Goal: Information Seeking & Learning: Check status

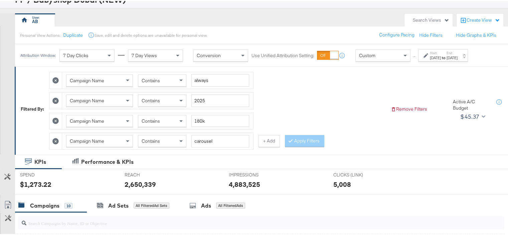
scroll to position [33, 0]
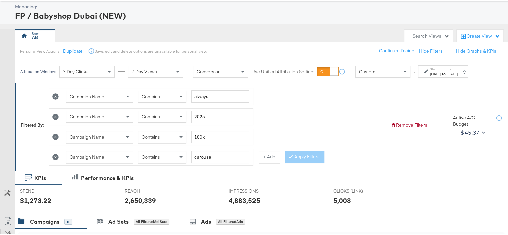
click at [441, 69] on label "Start:" at bounding box center [435, 68] width 11 height 4
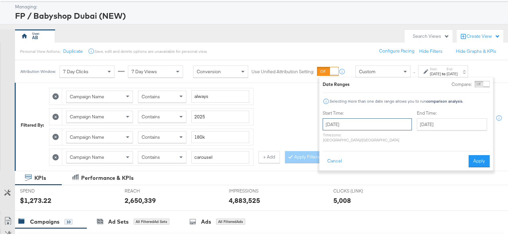
click at [372, 124] on input "[DATE]" at bounding box center [367, 123] width 89 height 12
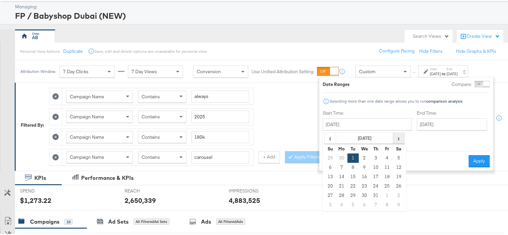
click at [396, 135] on span "›" at bounding box center [399, 137] width 10 height 10
click at [400, 133] on span "›" at bounding box center [399, 137] width 10 height 10
click at [373, 175] on td "18" at bounding box center [375, 175] width 11 height 9
type input "[DATE]"
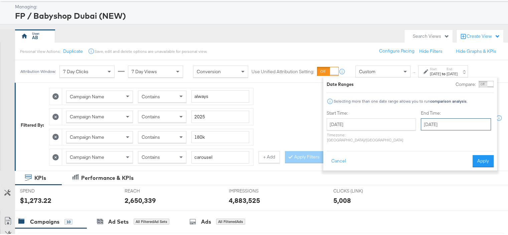
click at [429, 127] on input "[DATE]" at bounding box center [456, 123] width 70 height 12
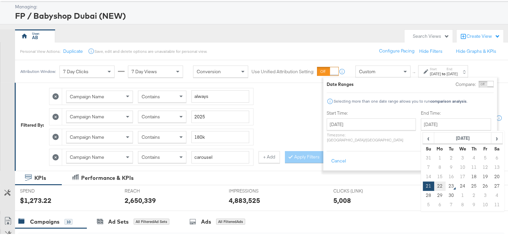
click at [434, 187] on td "22" at bounding box center [439, 184] width 11 height 9
type input "[DATE]"
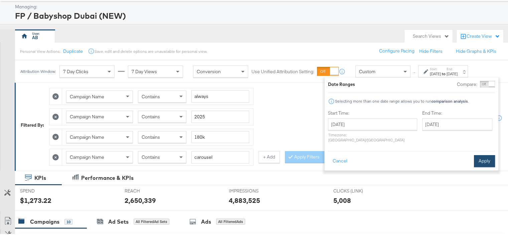
click at [482, 154] on button "Apply" at bounding box center [484, 160] width 21 height 12
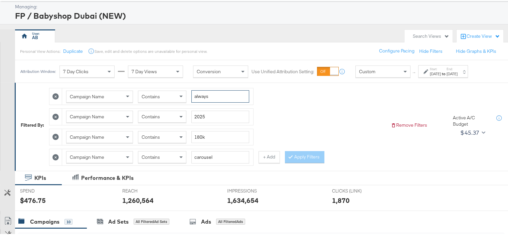
click at [207, 95] on input "always" at bounding box center [220, 95] width 58 height 12
click at [206, 95] on input "always" at bounding box center [220, 95] width 58 height 12
type input "AW25"
click at [199, 137] on input "180k" at bounding box center [220, 136] width 58 height 12
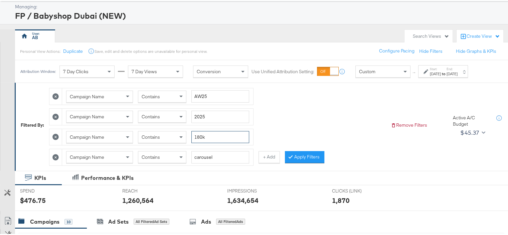
click at [199, 137] on input "180k" at bounding box center [220, 136] width 58 height 12
click at [56, 134] on icon at bounding box center [55, 136] width 6 height 6
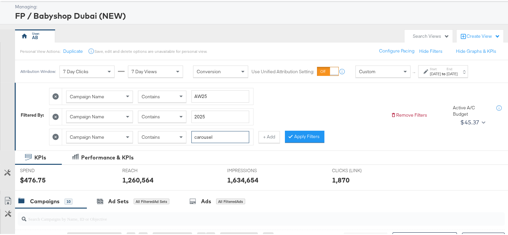
click at [207, 136] on input "carousel" at bounding box center [220, 136] width 58 height 12
type input "Reels"
click at [293, 133] on div at bounding box center [292, 135] width 5 height 6
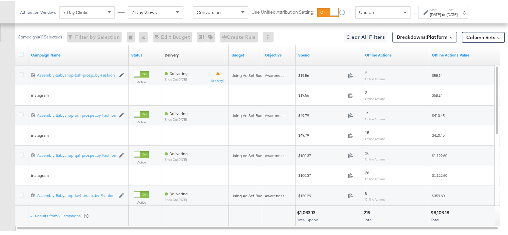
scroll to position [271, 0]
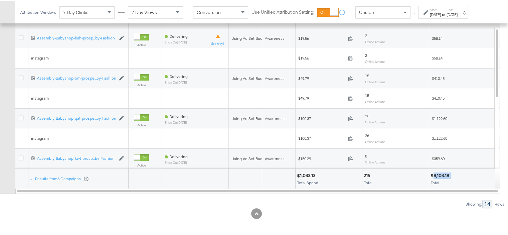
drag, startPoint x: 452, startPoint y: 172, endPoint x: 434, endPoint y: 173, distance: 18.1
click at [434, 173] on div "$8,103.18" at bounding box center [463, 174] width 64 height 6
copy div "8,103.18"
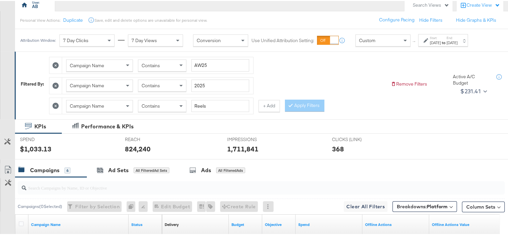
scroll to position [4, 0]
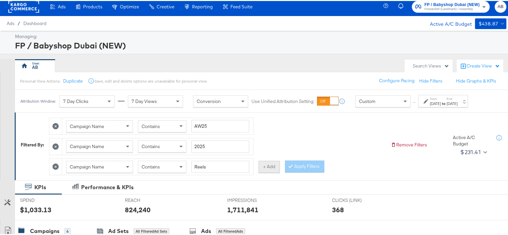
click at [275, 165] on button "+ Add" at bounding box center [269, 166] width 21 height 12
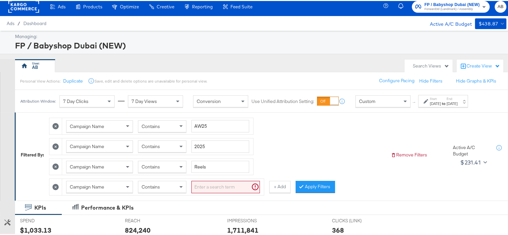
click at [196, 187] on input "search" at bounding box center [225, 186] width 68 height 12
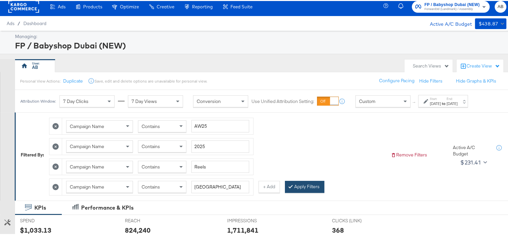
click at [305, 184] on button "Apply Filters" at bounding box center [304, 186] width 39 height 12
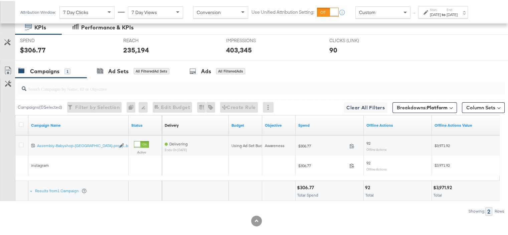
scroll to position [191, 0]
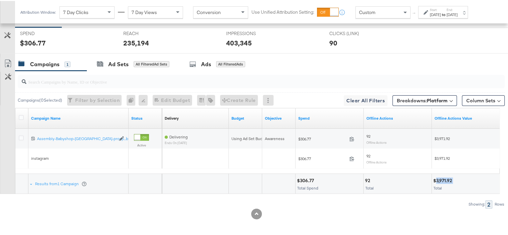
drag, startPoint x: 453, startPoint y: 179, endPoint x: 437, endPoint y: 180, distance: 16.8
click at [437, 180] on div "$3,971.92" at bounding box center [443, 179] width 21 height 6
copy div "3,971.92"
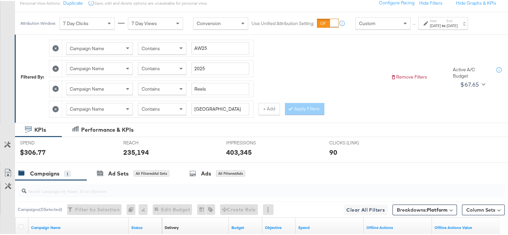
scroll to position [57, 0]
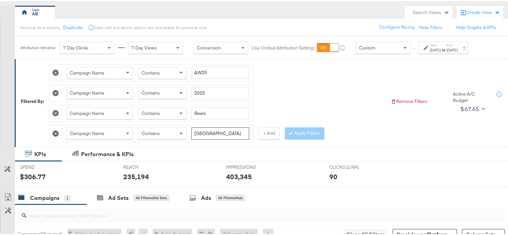
click at [204, 132] on input "[GEOGRAPHIC_DATA]" at bounding box center [220, 132] width 58 height 12
type input "ksa"
click at [303, 129] on button "Apply Filters" at bounding box center [304, 132] width 39 height 12
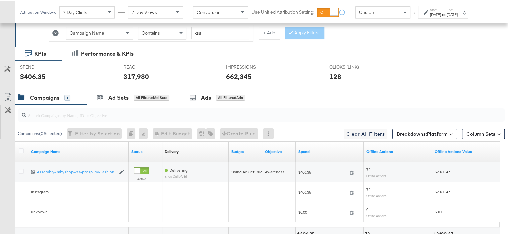
scroll to position [211, 0]
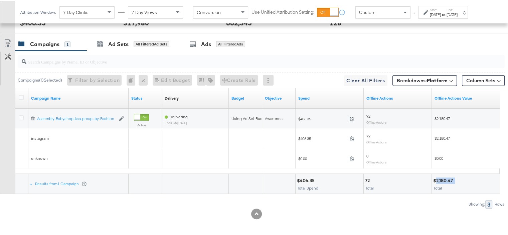
drag, startPoint x: 455, startPoint y: 177, endPoint x: 437, endPoint y: 180, distance: 18.3
click at [437, 180] on div "$2,180.47" at bounding box center [444, 179] width 22 height 6
copy div "2,180.47"
